Goal: Information Seeking & Learning: Learn about a topic

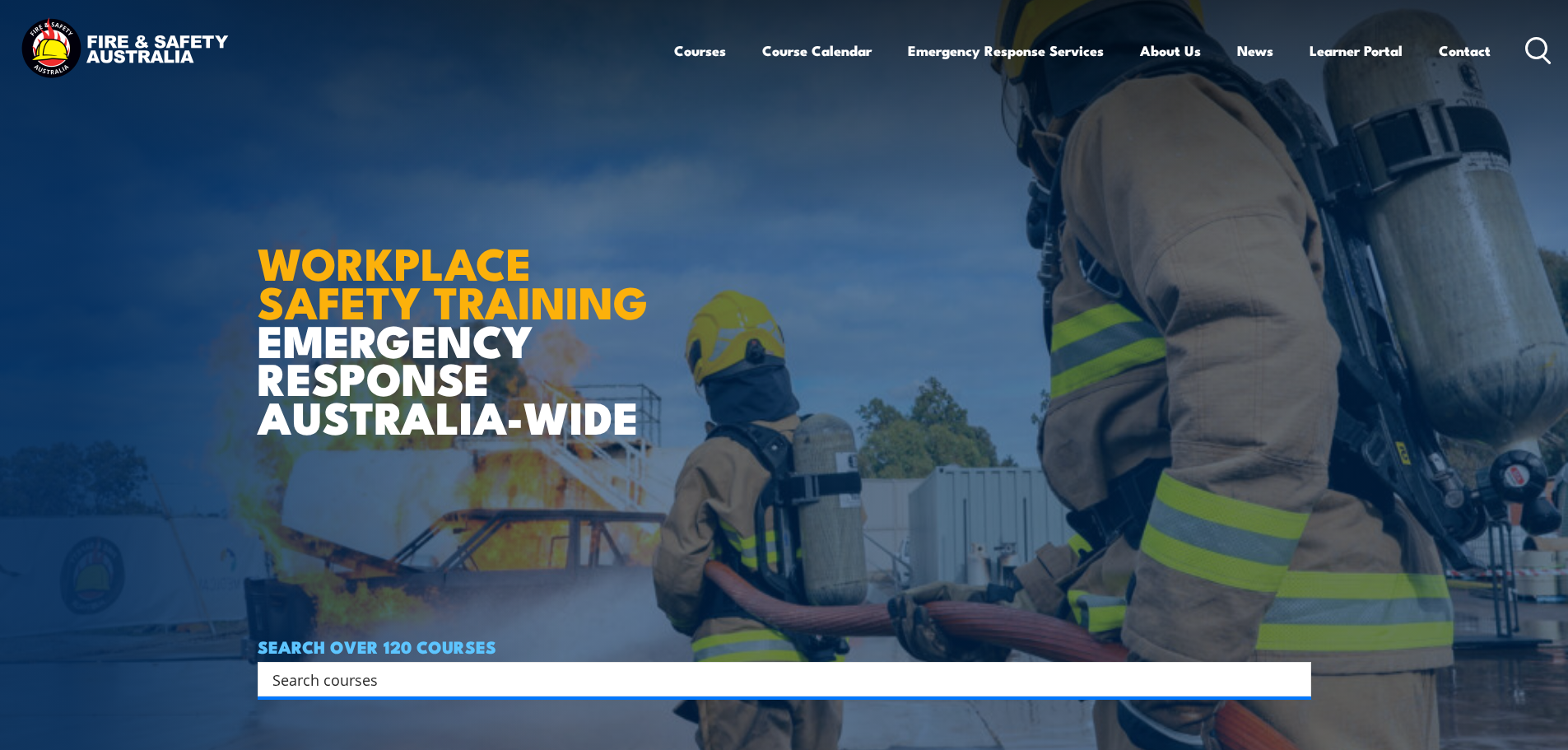
click at [427, 683] on input "Search input" at bounding box center [774, 679] width 1003 height 25
type input "overhead"
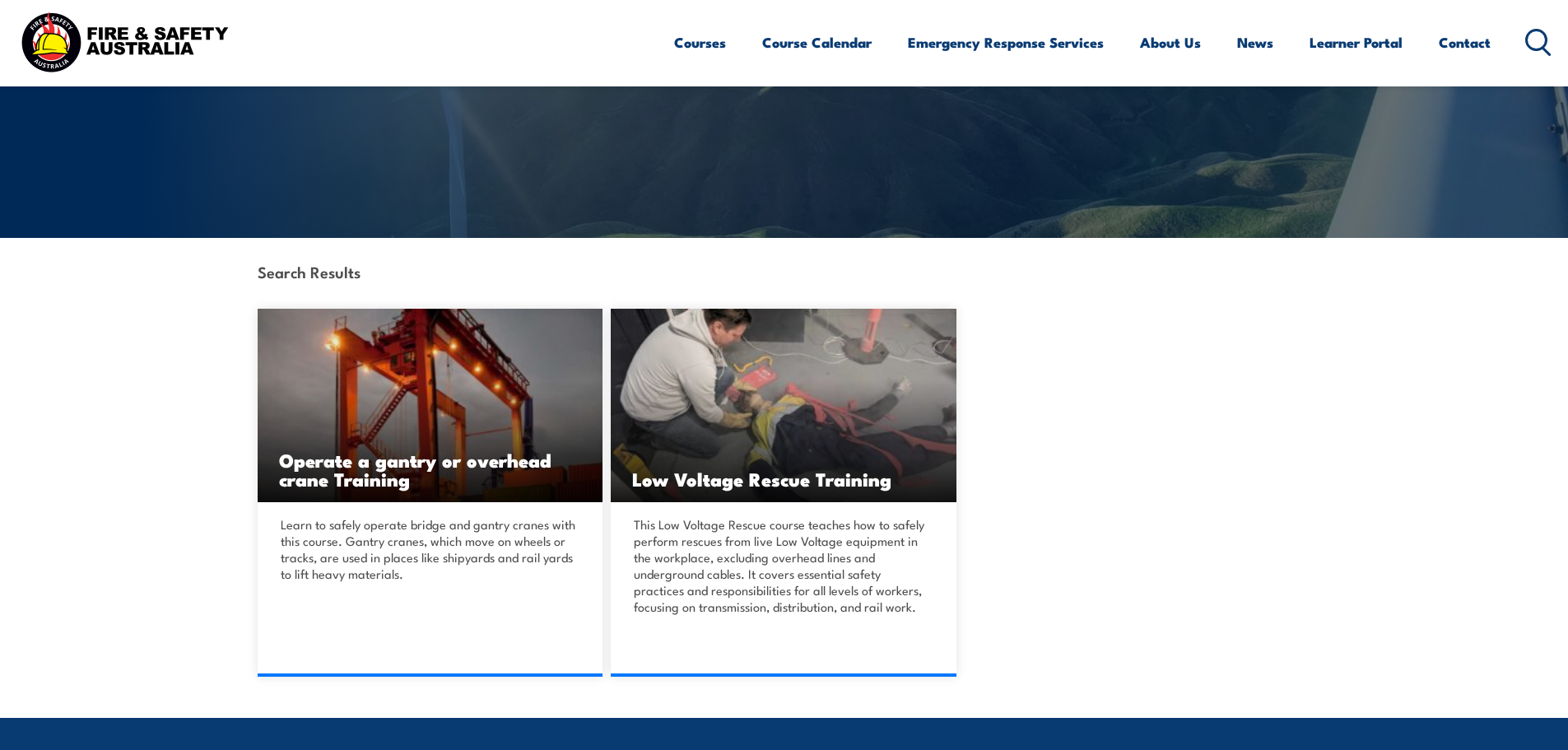
scroll to position [247, 0]
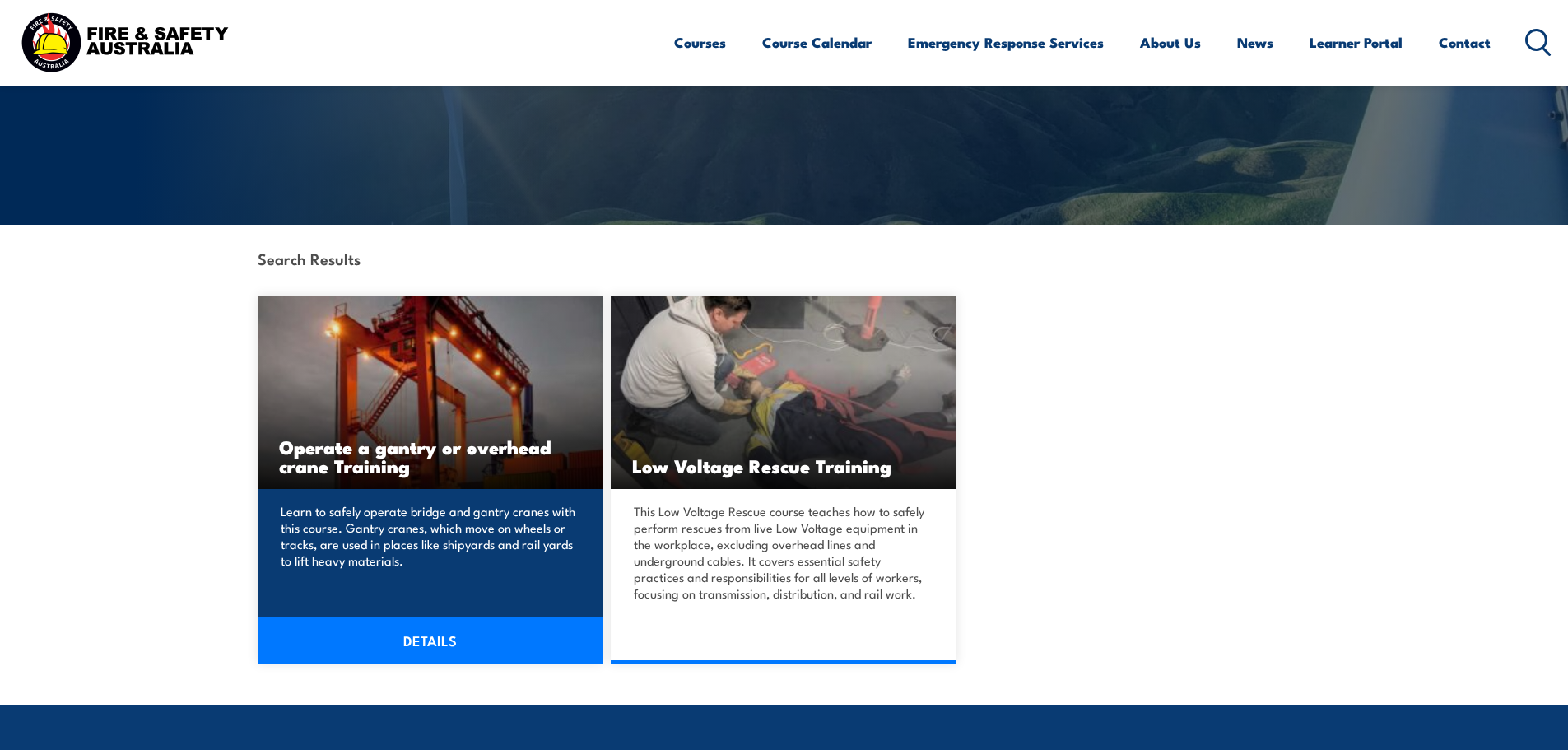
click at [416, 378] on img at bounding box center [430, 392] width 346 height 193
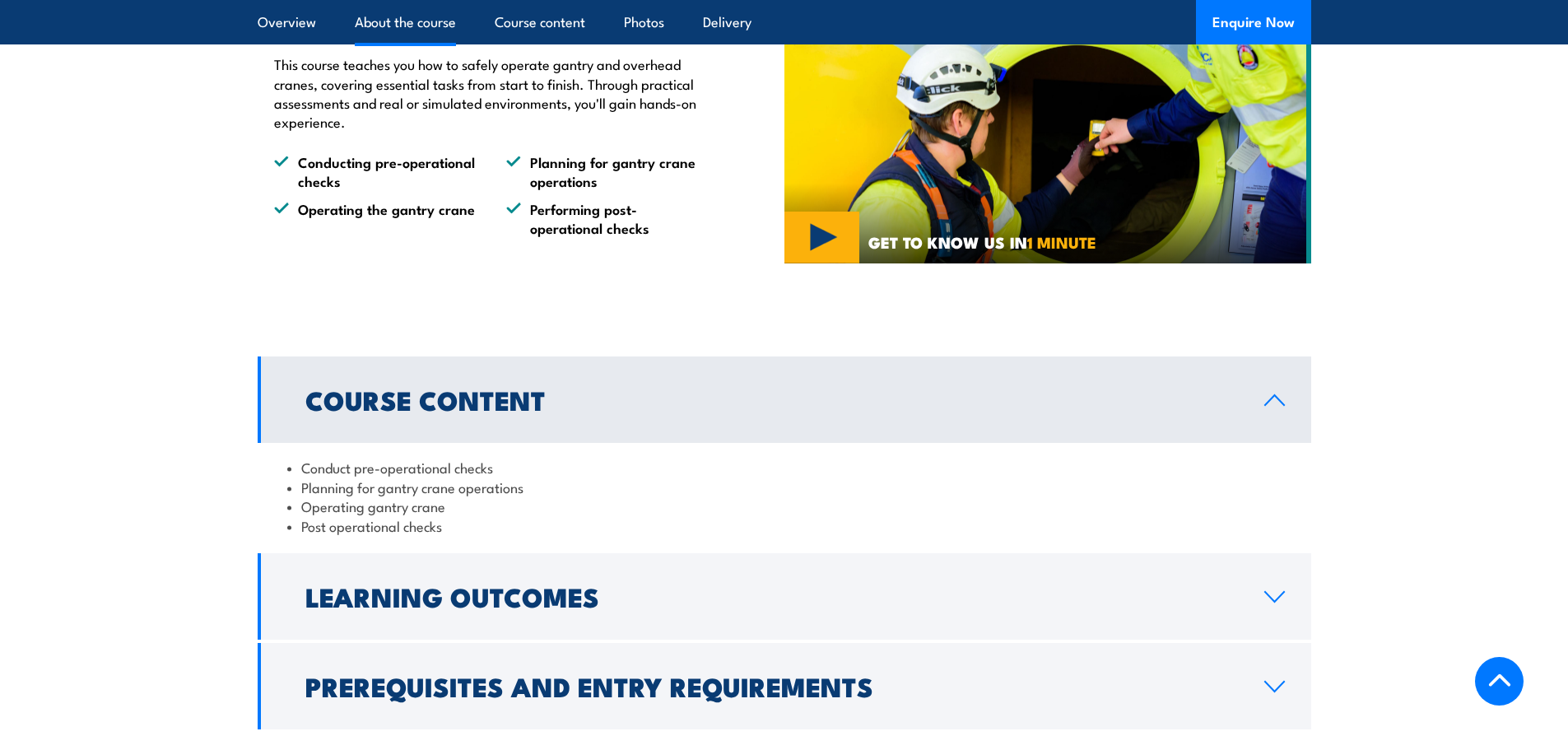
scroll to position [1235, 0]
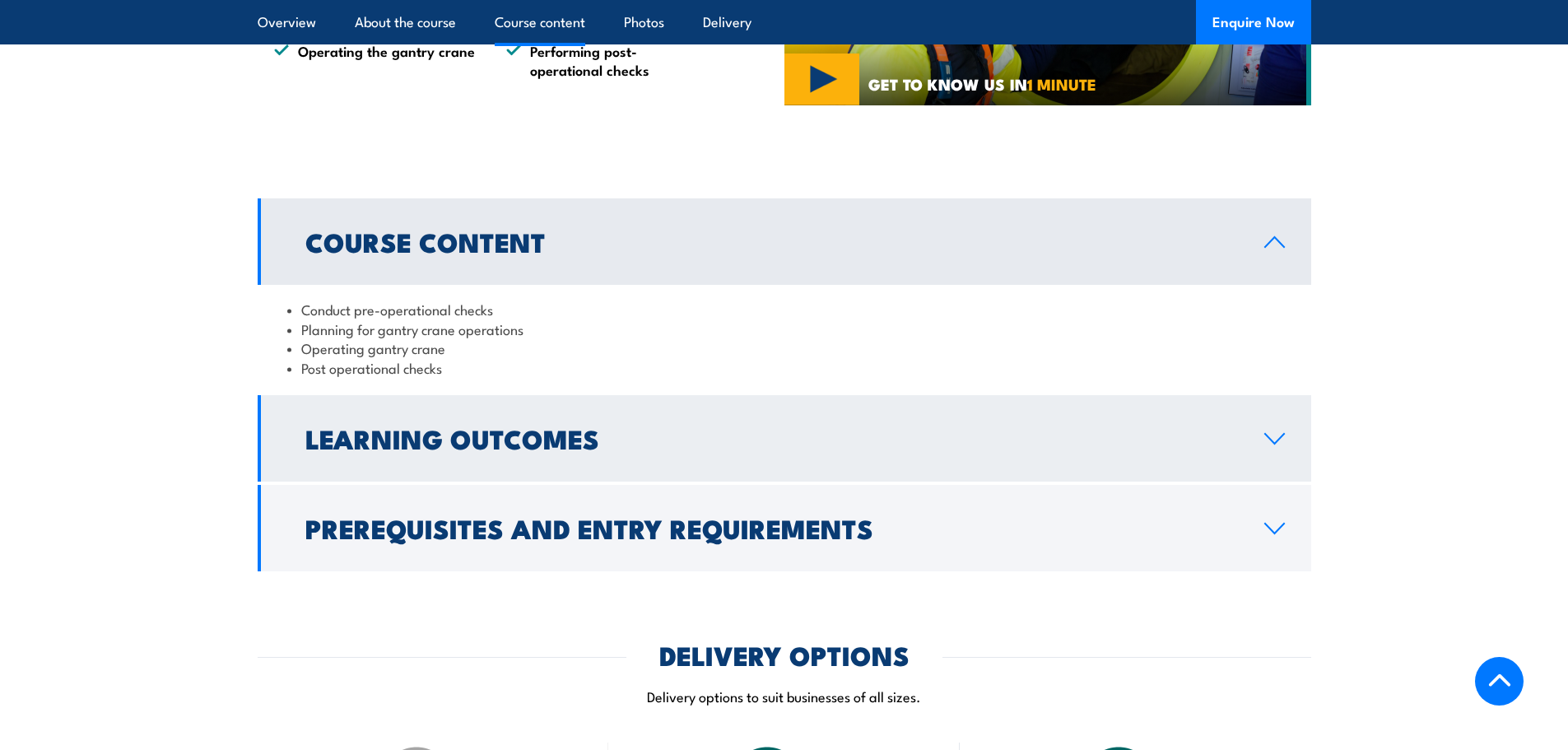
click at [729, 435] on h2 "Learning Outcomes" at bounding box center [771, 439] width 933 height 23
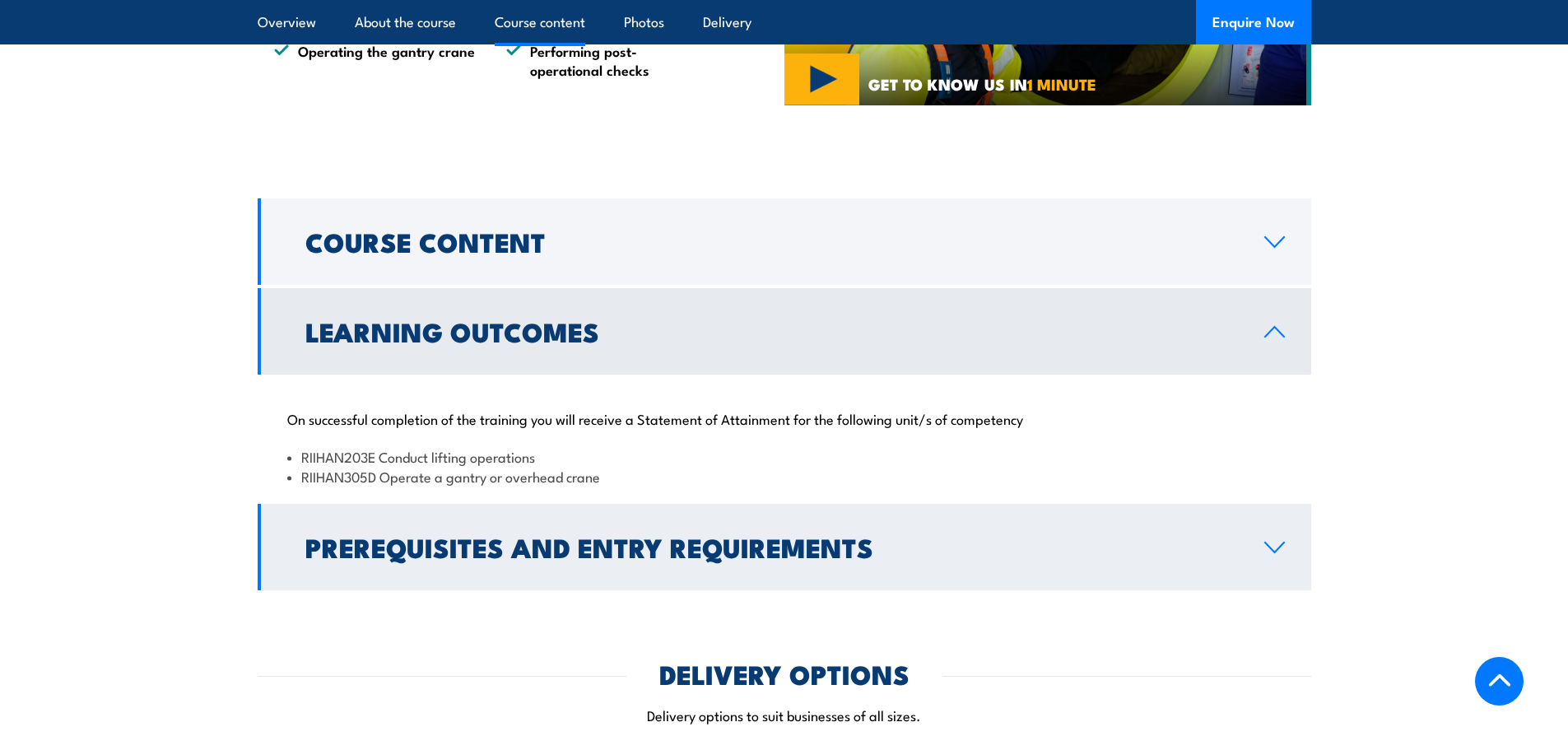
click at [693, 535] on h2 "Prerequisites and Entry Requirements" at bounding box center [771, 547] width 933 height 23
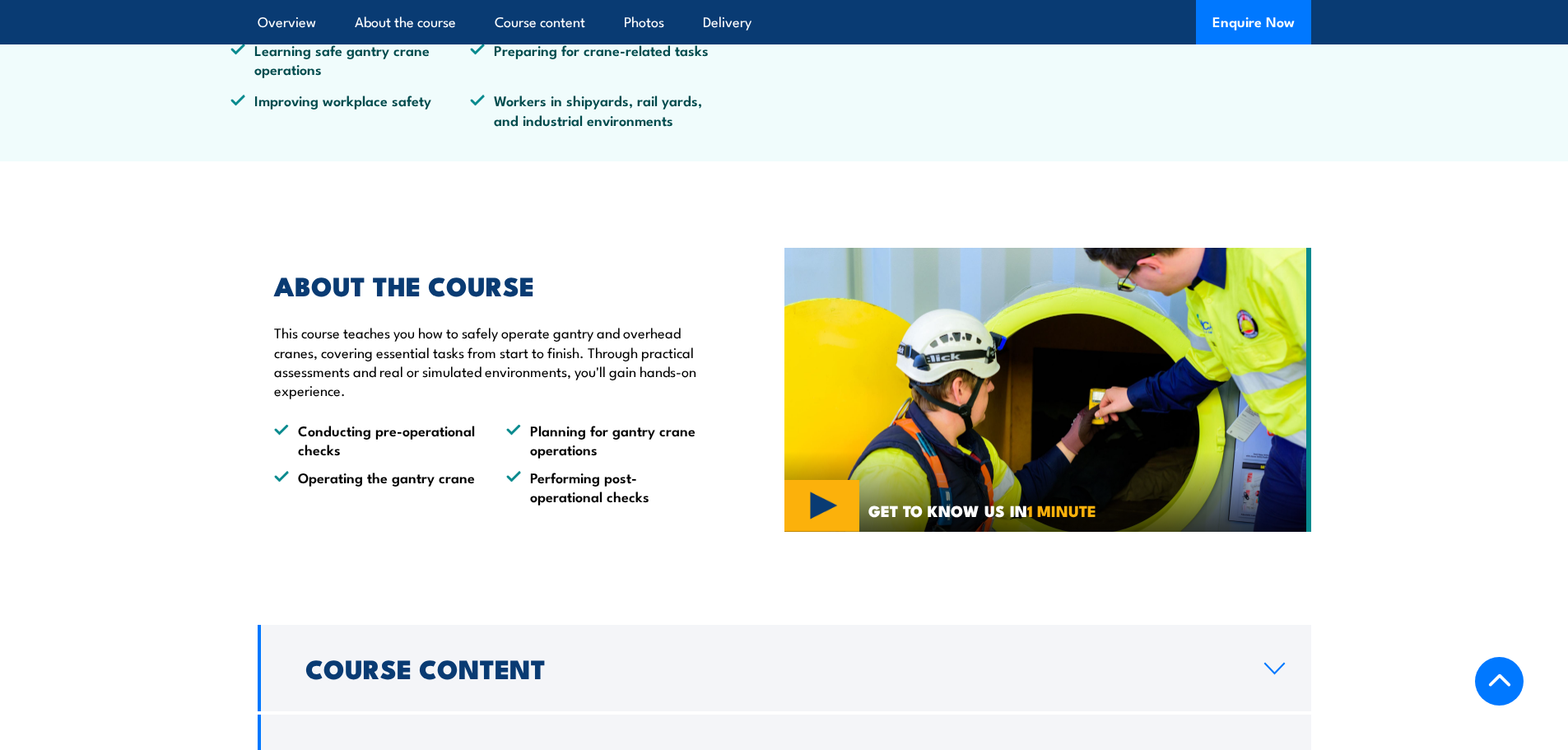
scroll to position [659, 0]
